Goal: Transaction & Acquisition: Purchase product/service

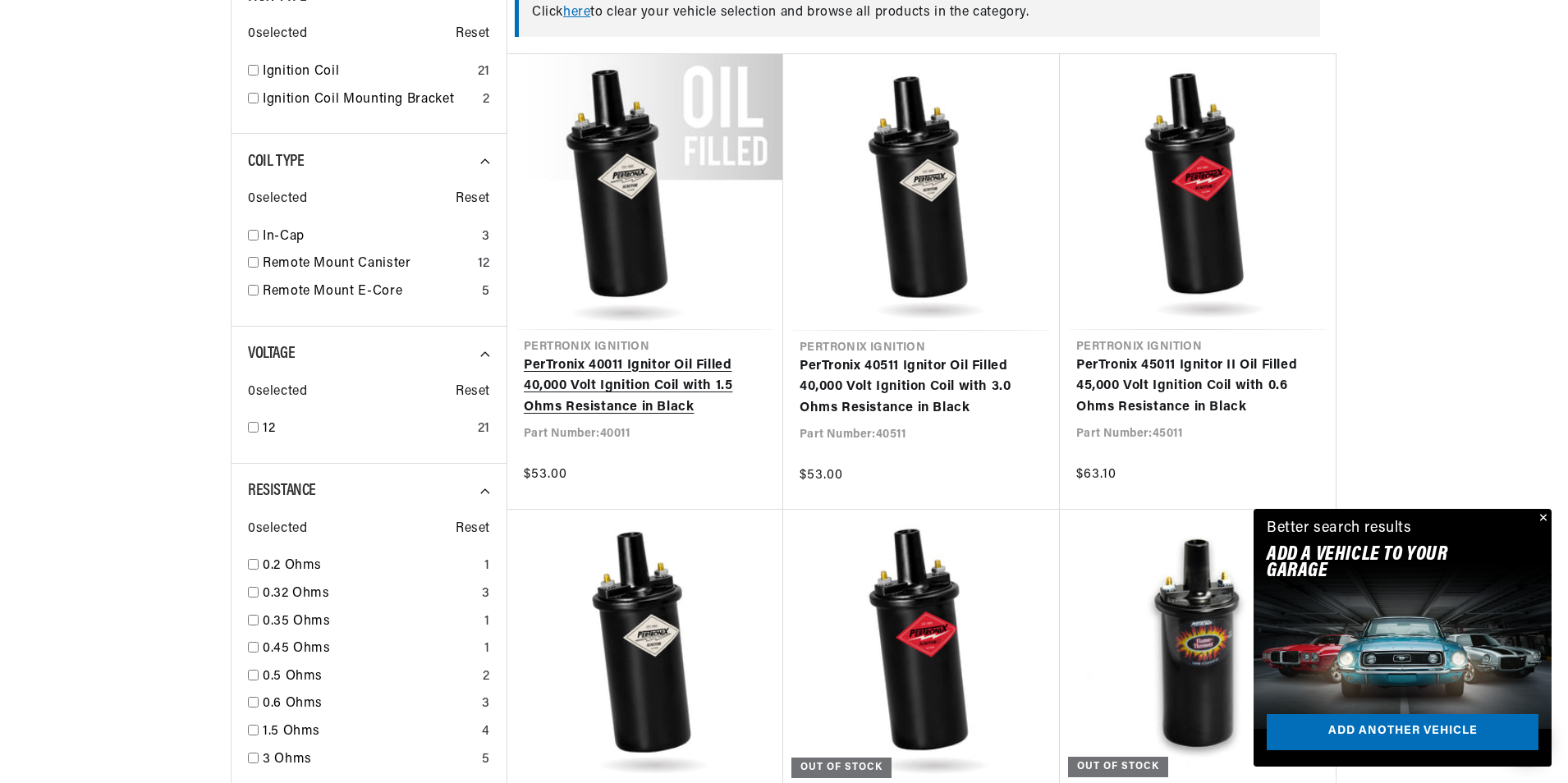
click at [637, 356] on link "PerTronix 40011 Ignitor Oil Filled 40,000 Volt Ignition Coil with 1.5 Ohms Resi…" at bounding box center [646, 387] width 243 height 63
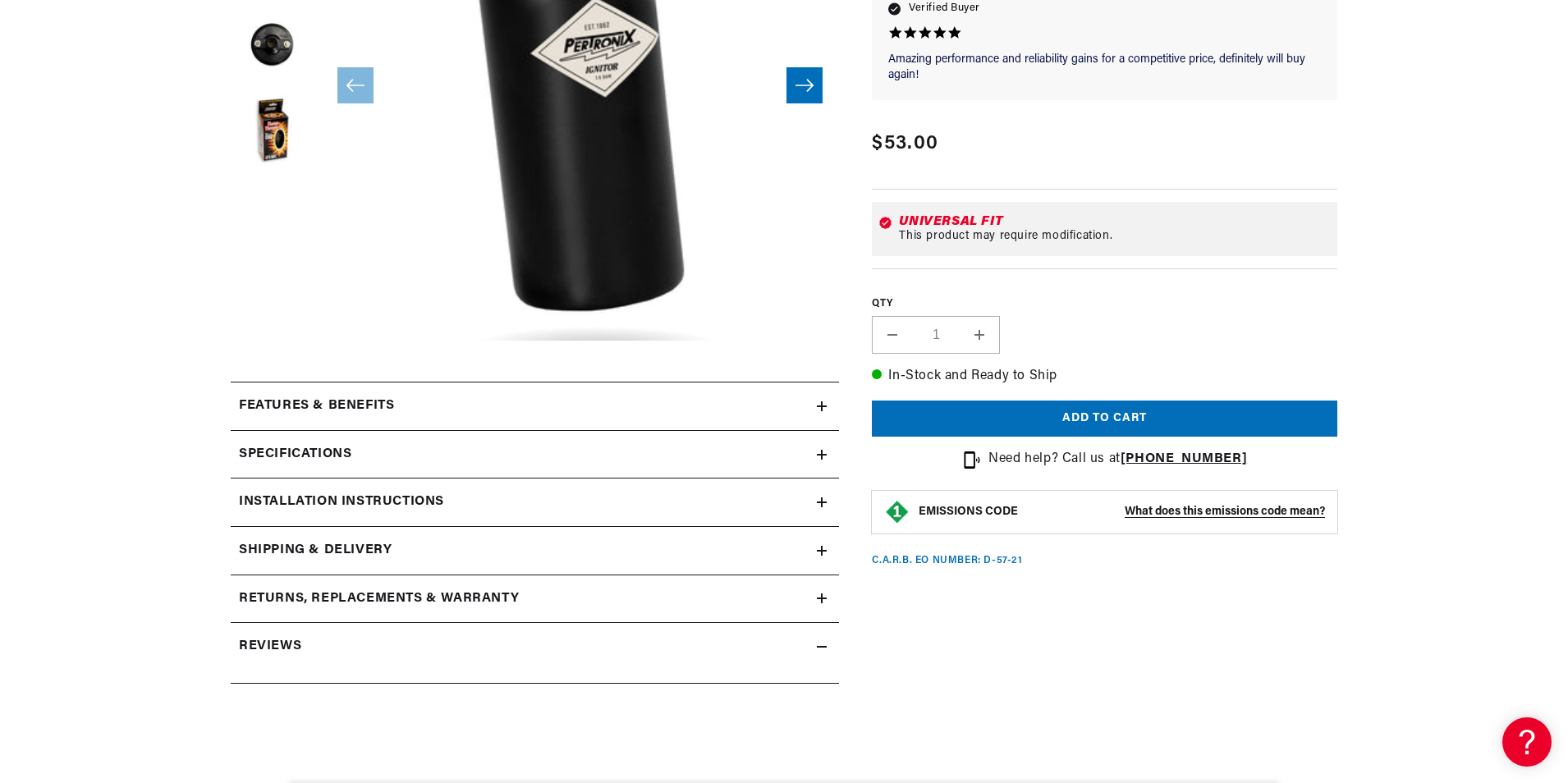
scroll to position [492, 0]
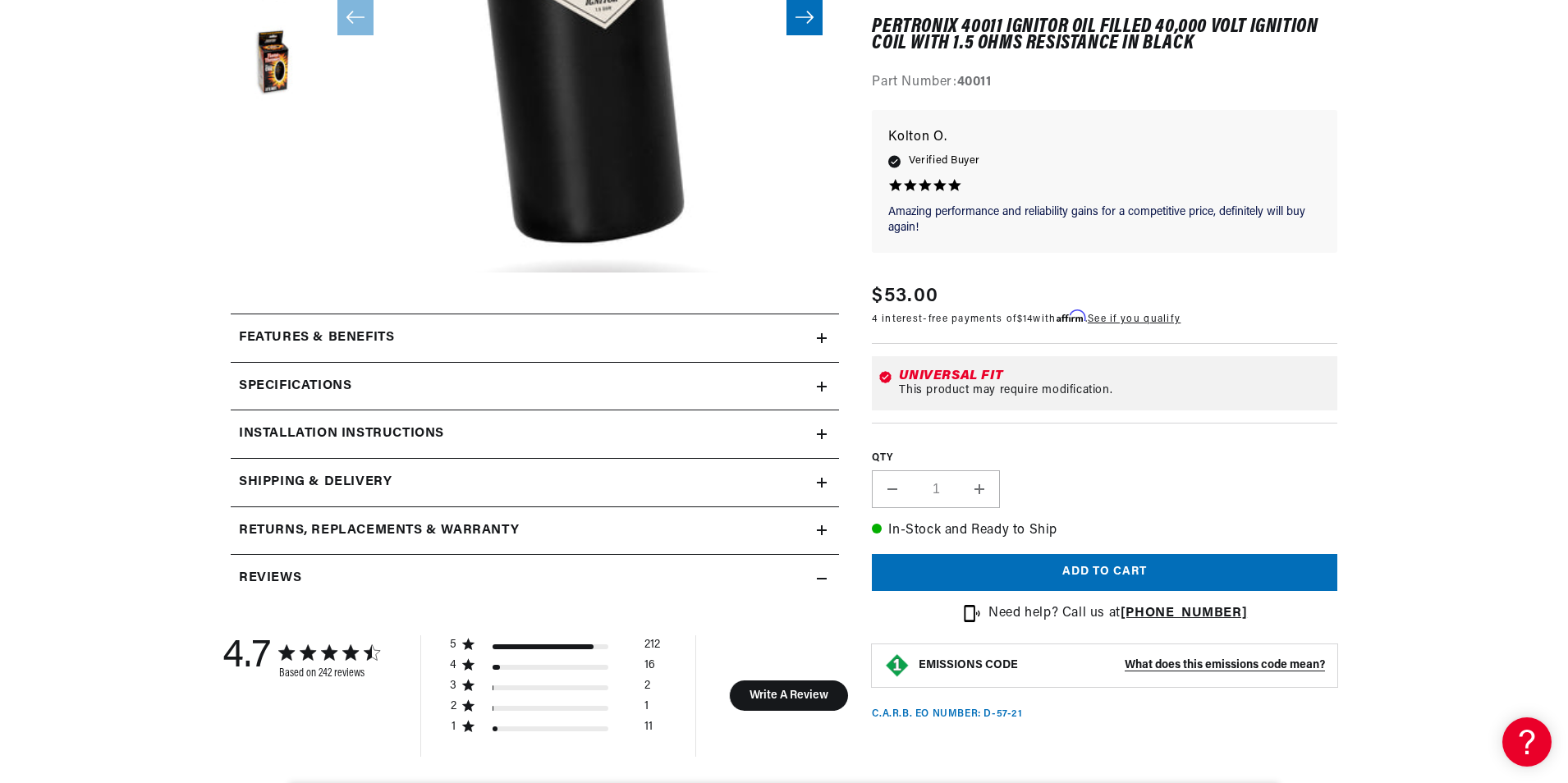
click at [820, 386] on icon at bounding box center [821, 386] width 10 height 0
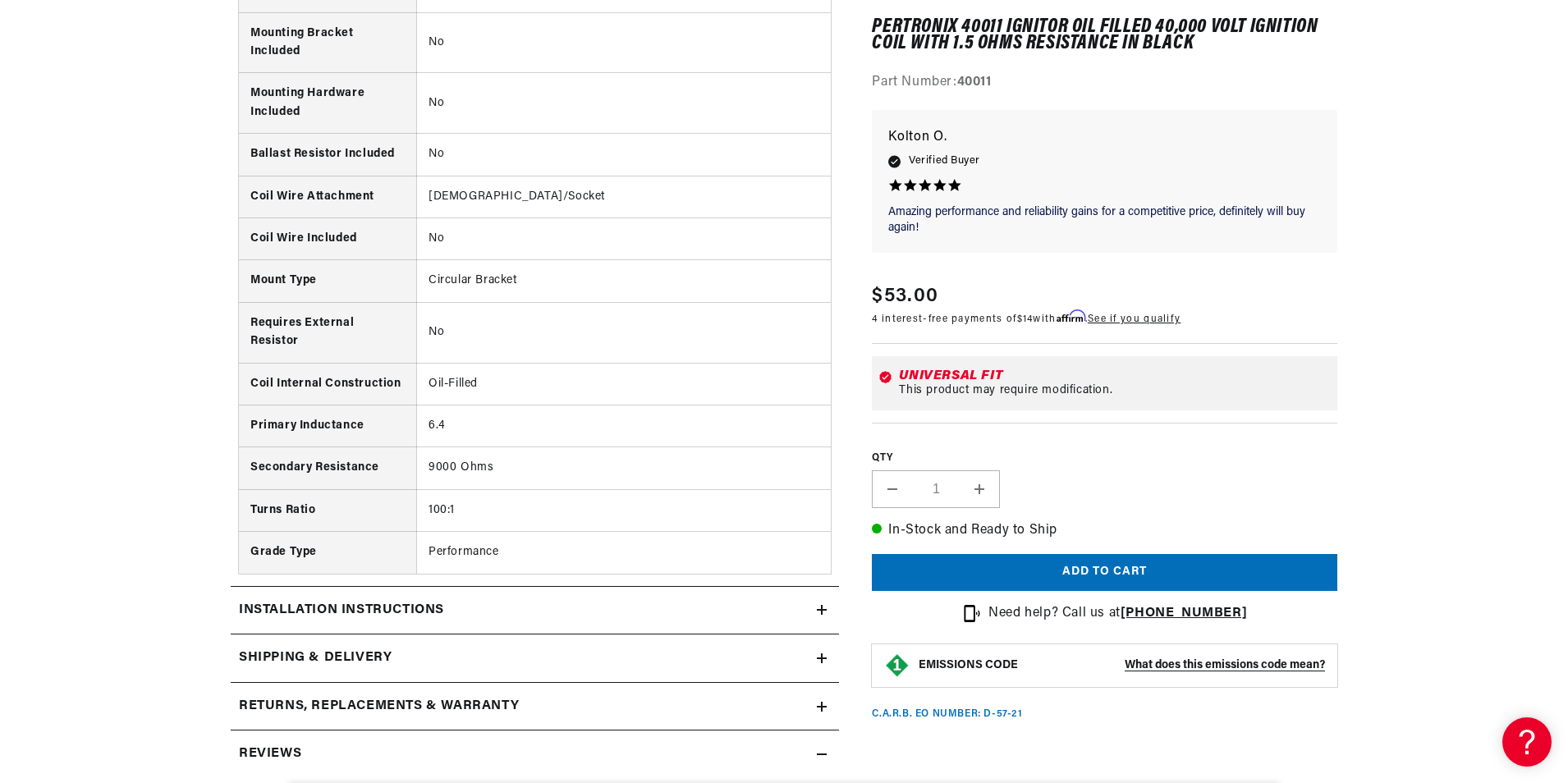
scroll to position [1395, 0]
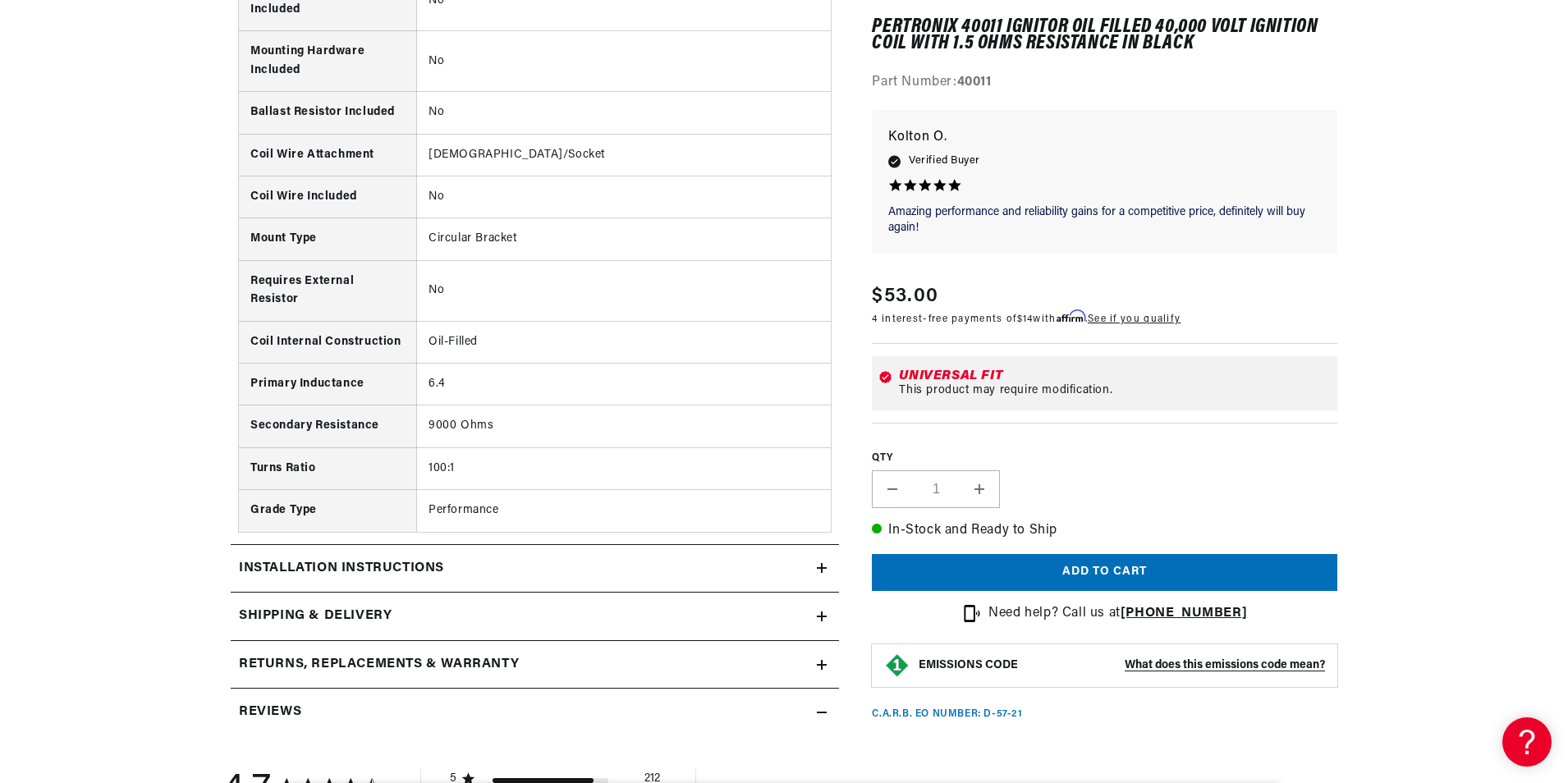
click at [825, 568] on icon at bounding box center [821, 568] width 10 height 10
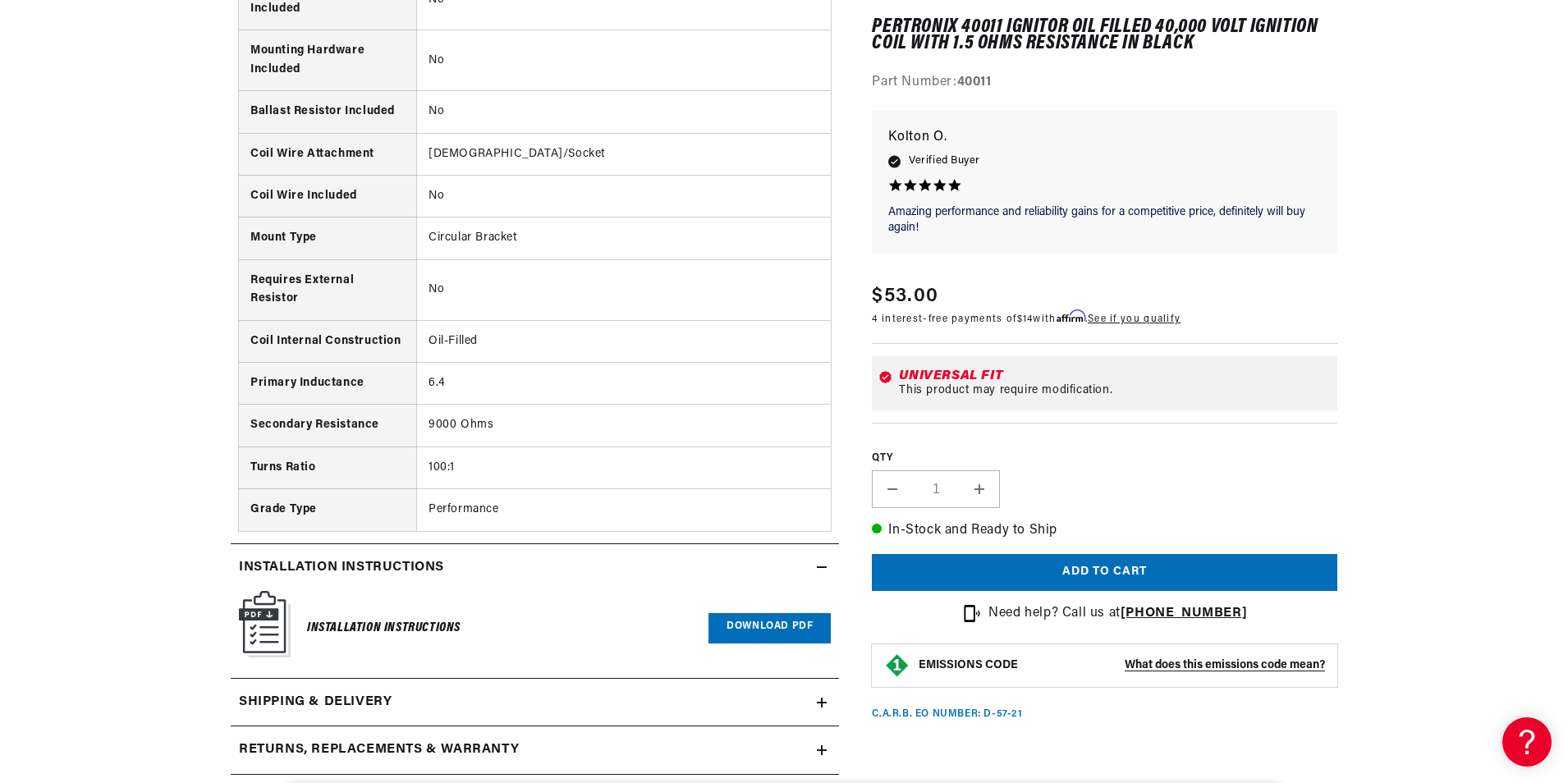
scroll to position [0, 497]
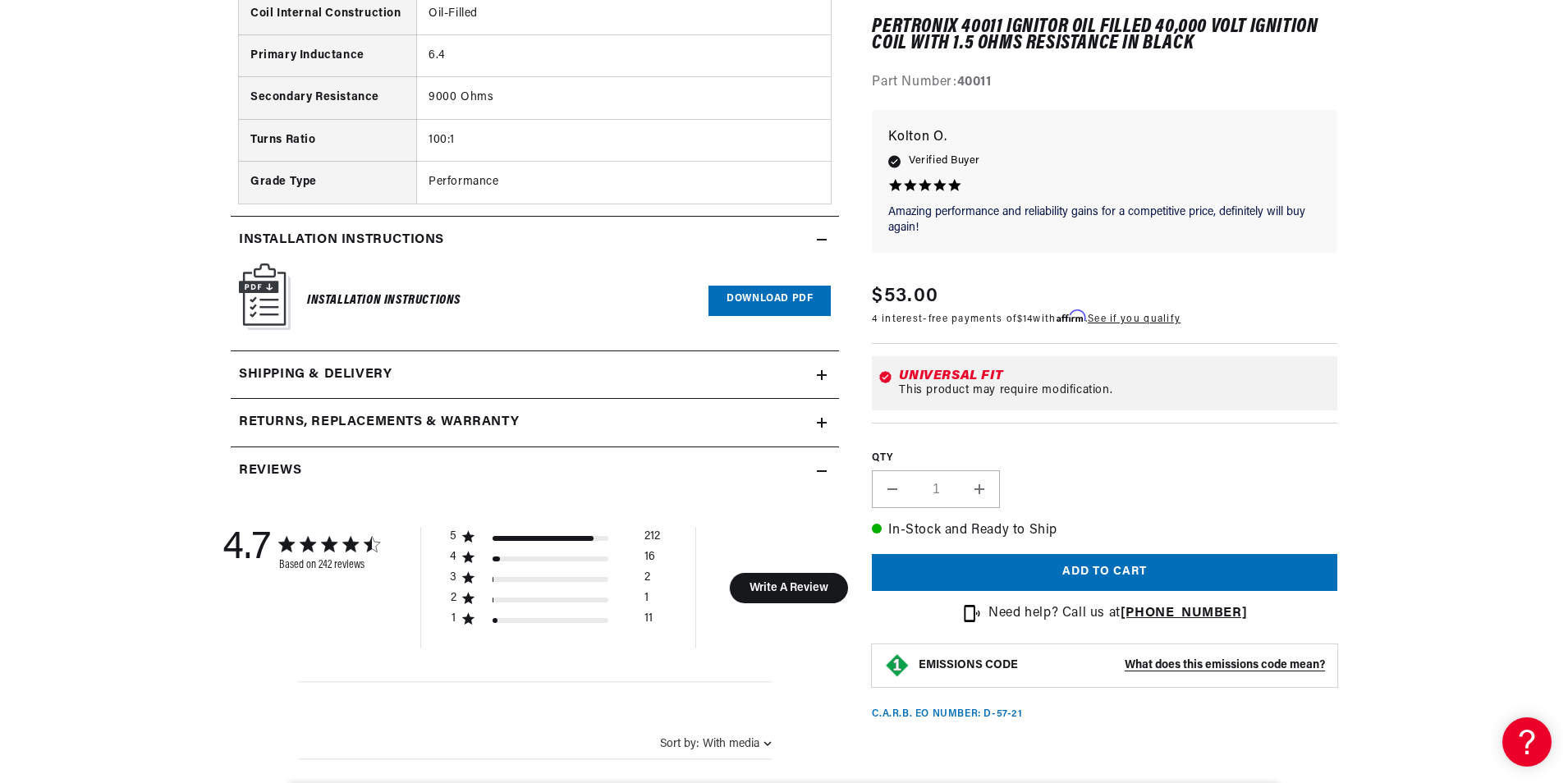
click at [829, 372] on summary "Shipping & Delivery" at bounding box center [534, 374] width 608 height 47
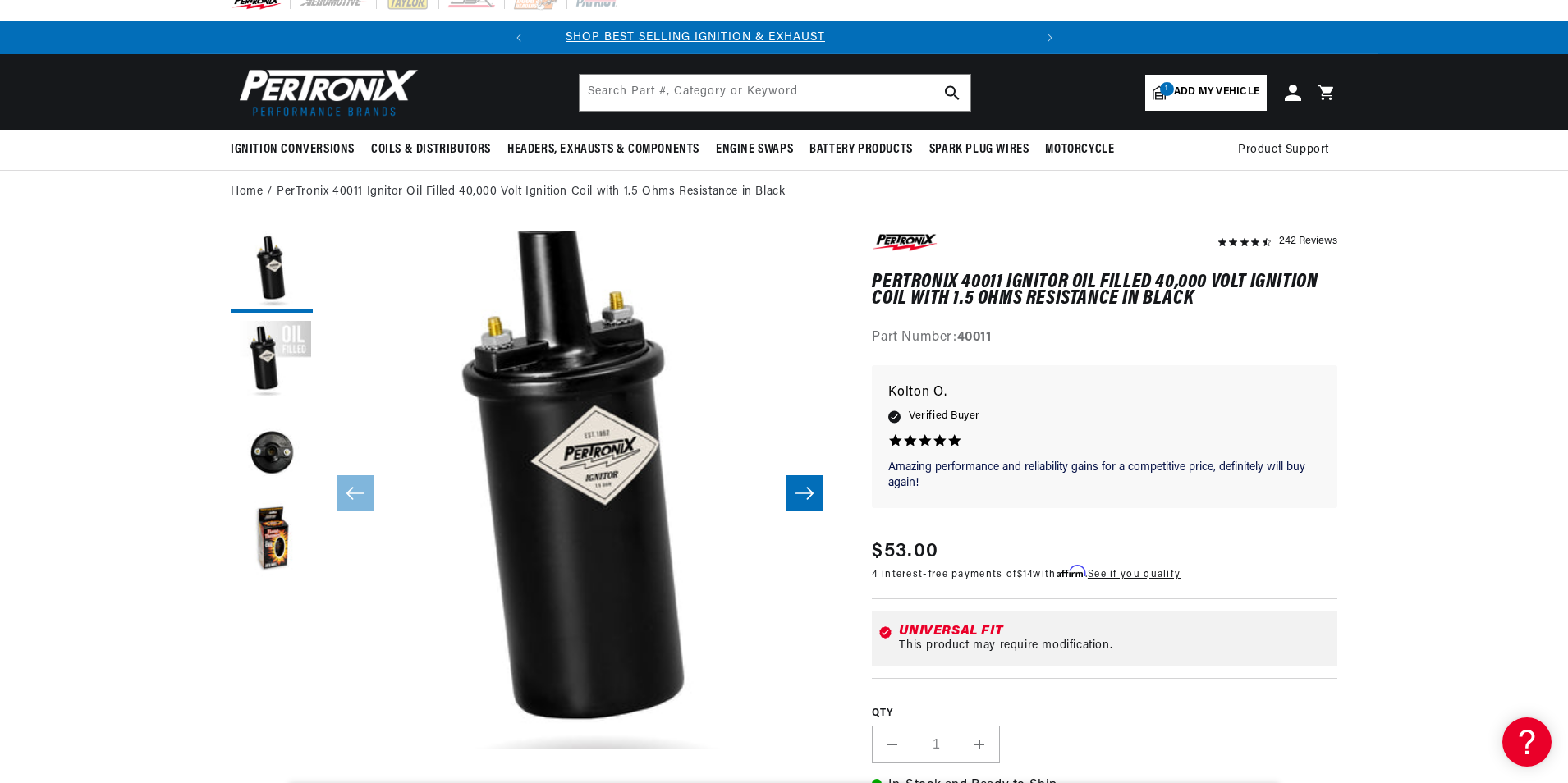
scroll to position [0, 0]
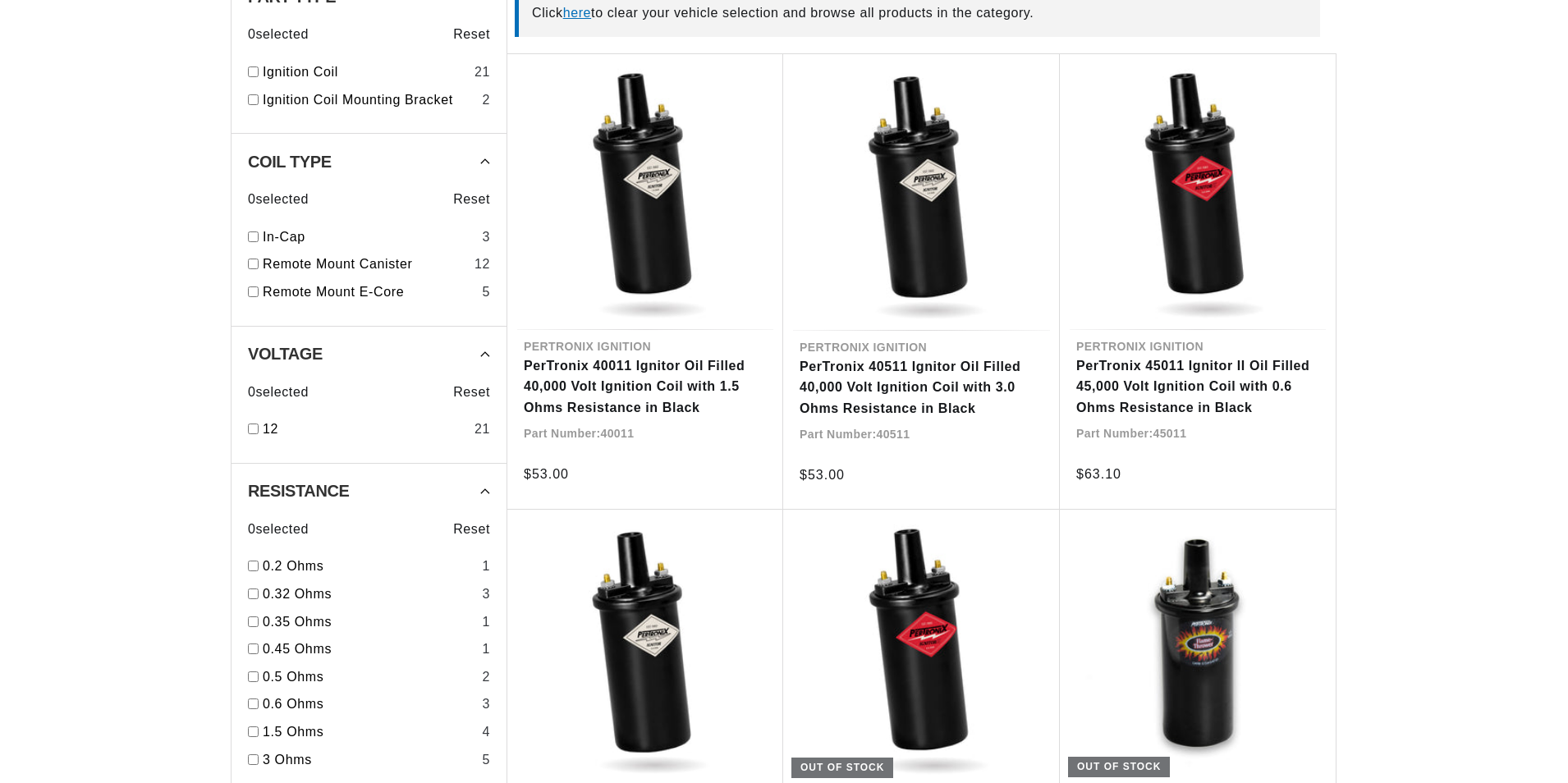
scroll to position [657, 0]
